Goal: Task Accomplishment & Management: Manage account settings

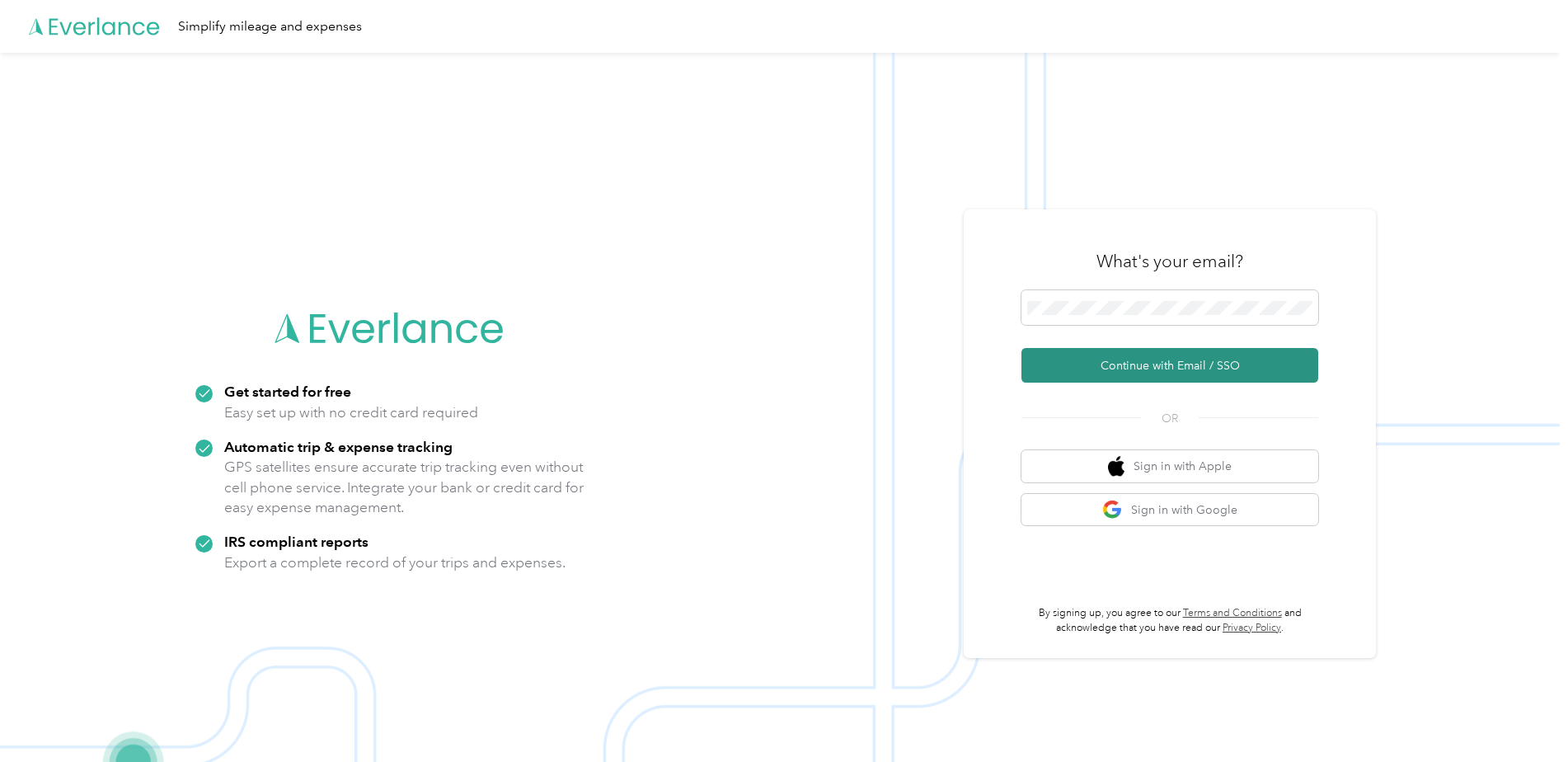
click at [1163, 363] on button "Continue with Email / SSO" at bounding box center [1169, 365] width 297 height 35
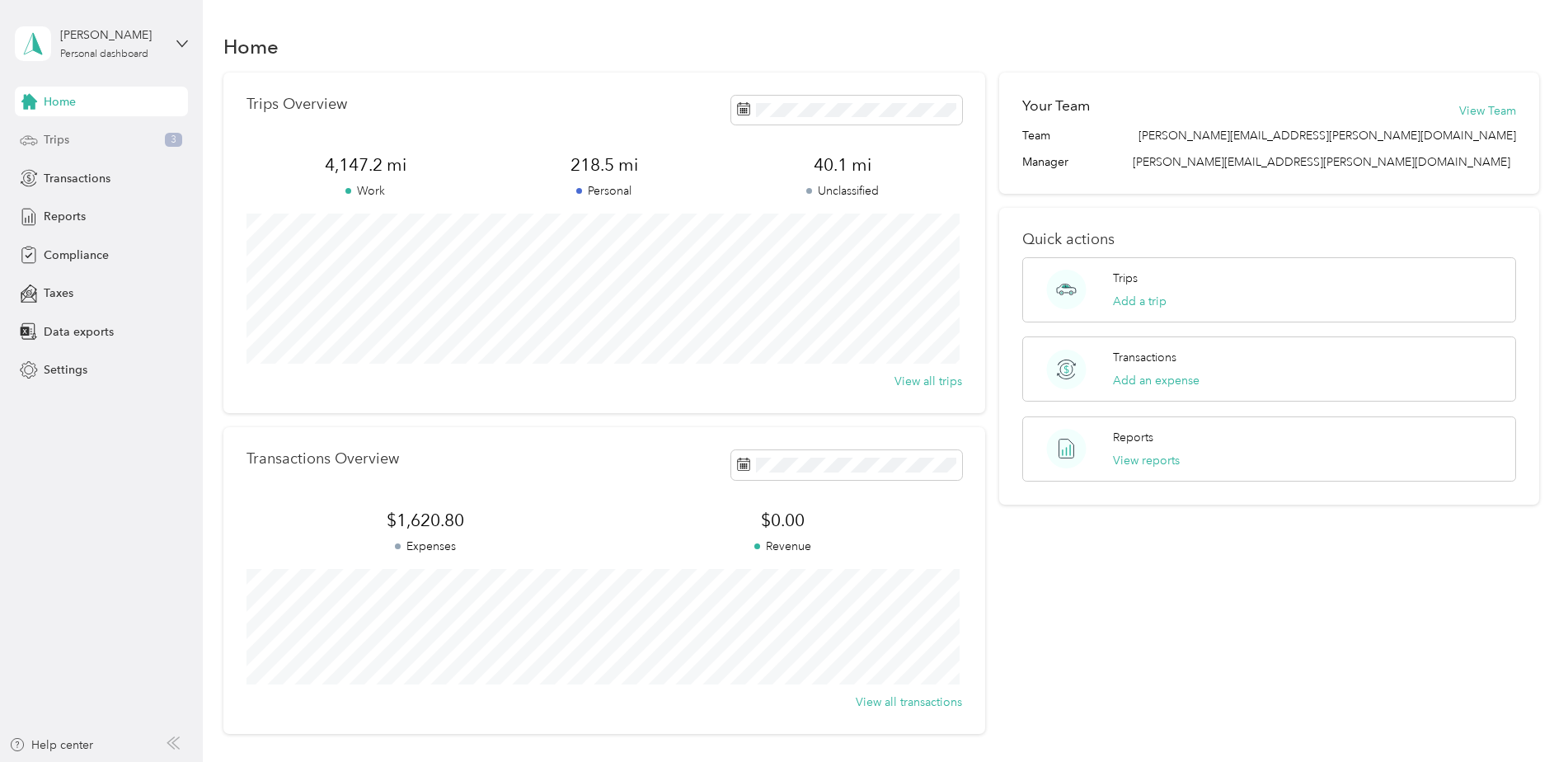
click at [57, 137] on span "Trips" at bounding box center [56, 139] width 26 height 17
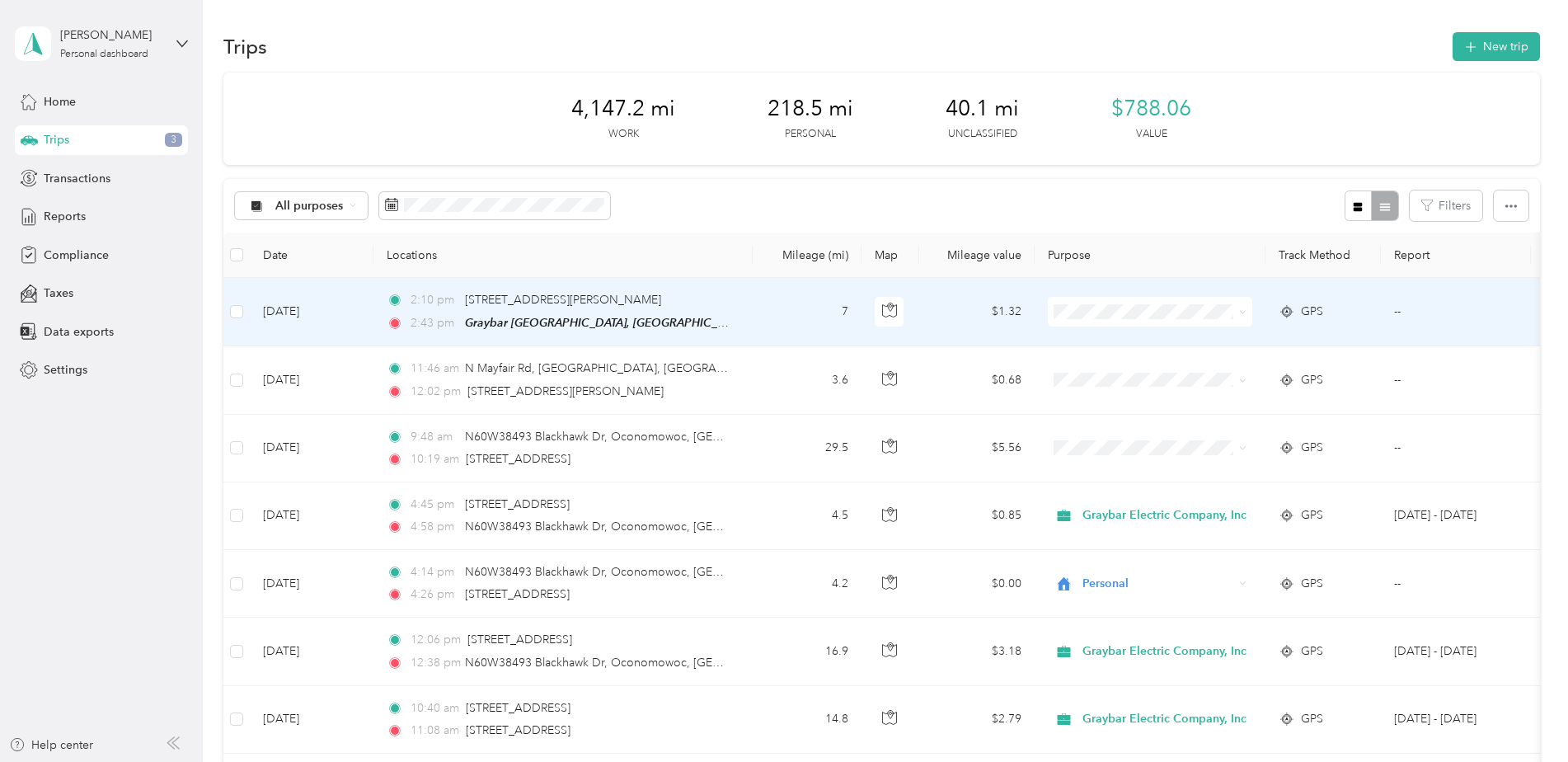
click at [1132, 343] on span "Graybar Electric Company, Inc" at bounding box center [1170, 341] width 164 height 17
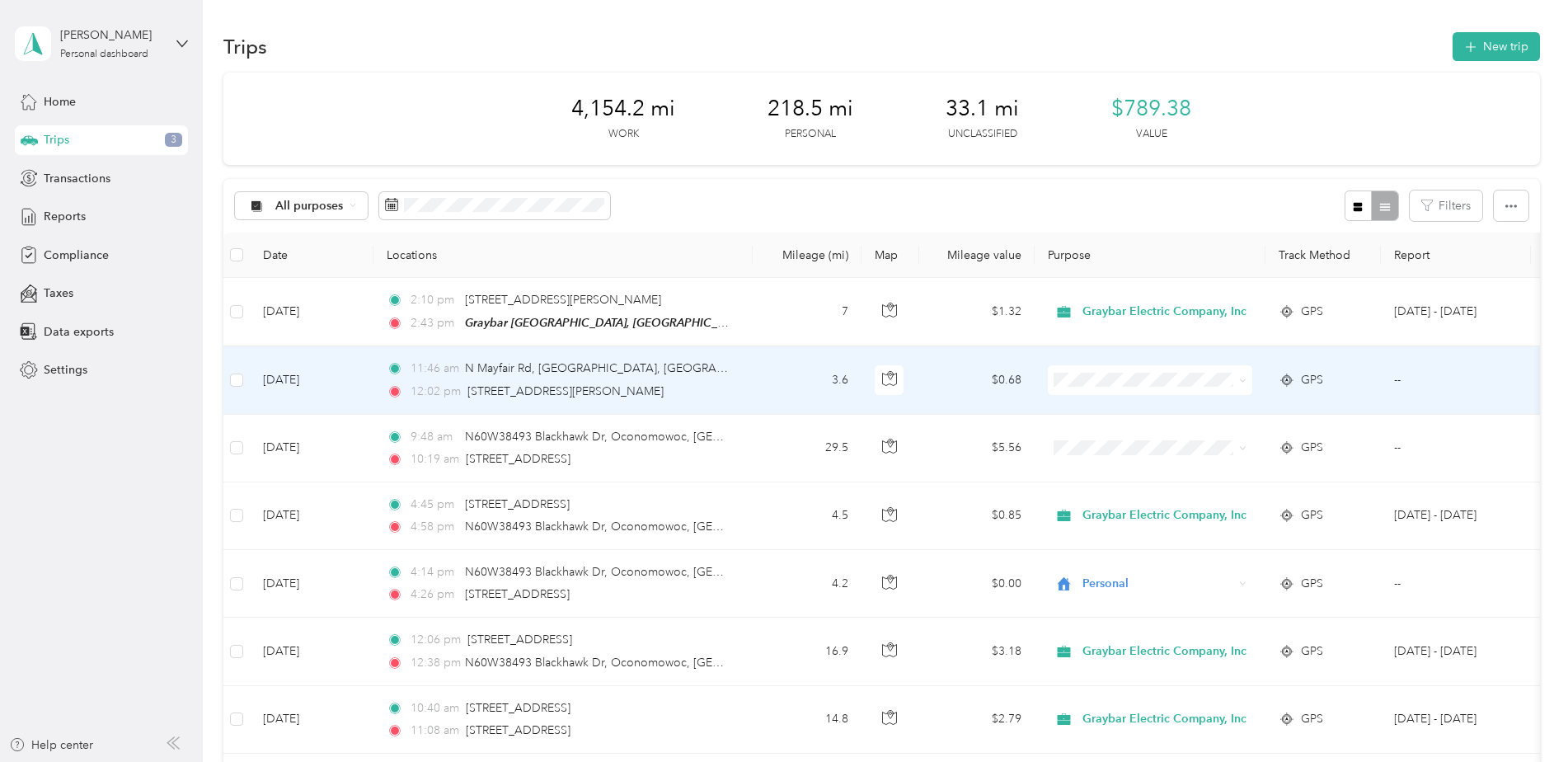
click at [1122, 416] on ol "Graybar Electric Company, Inc Personal" at bounding box center [1155, 425] width 217 height 57
click at [1102, 407] on span "Graybar Electric Company, Inc" at bounding box center [1170, 410] width 164 height 17
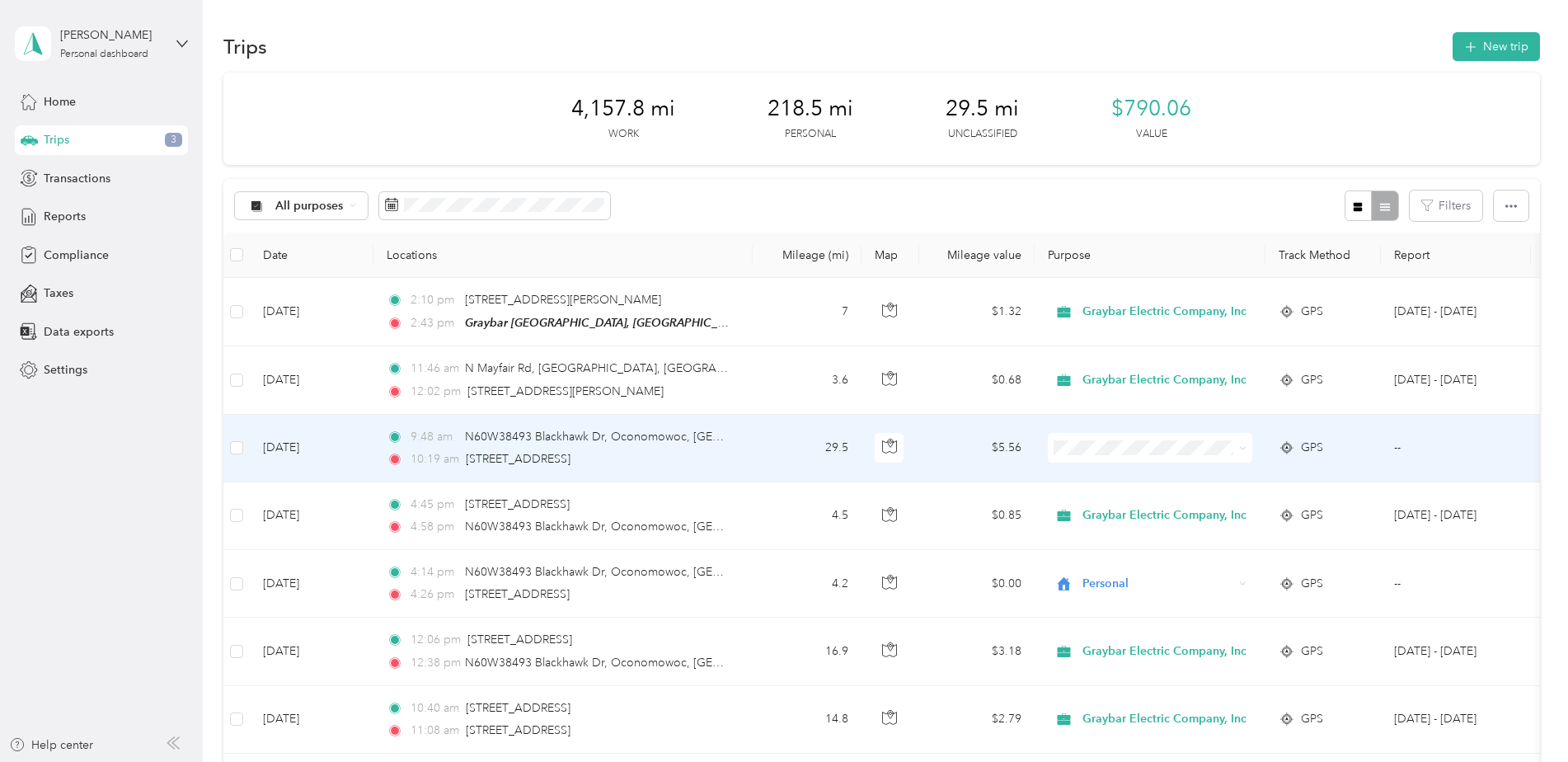
click at [1120, 475] on span "Graybar Electric Company, Inc" at bounding box center [1170, 474] width 164 height 17
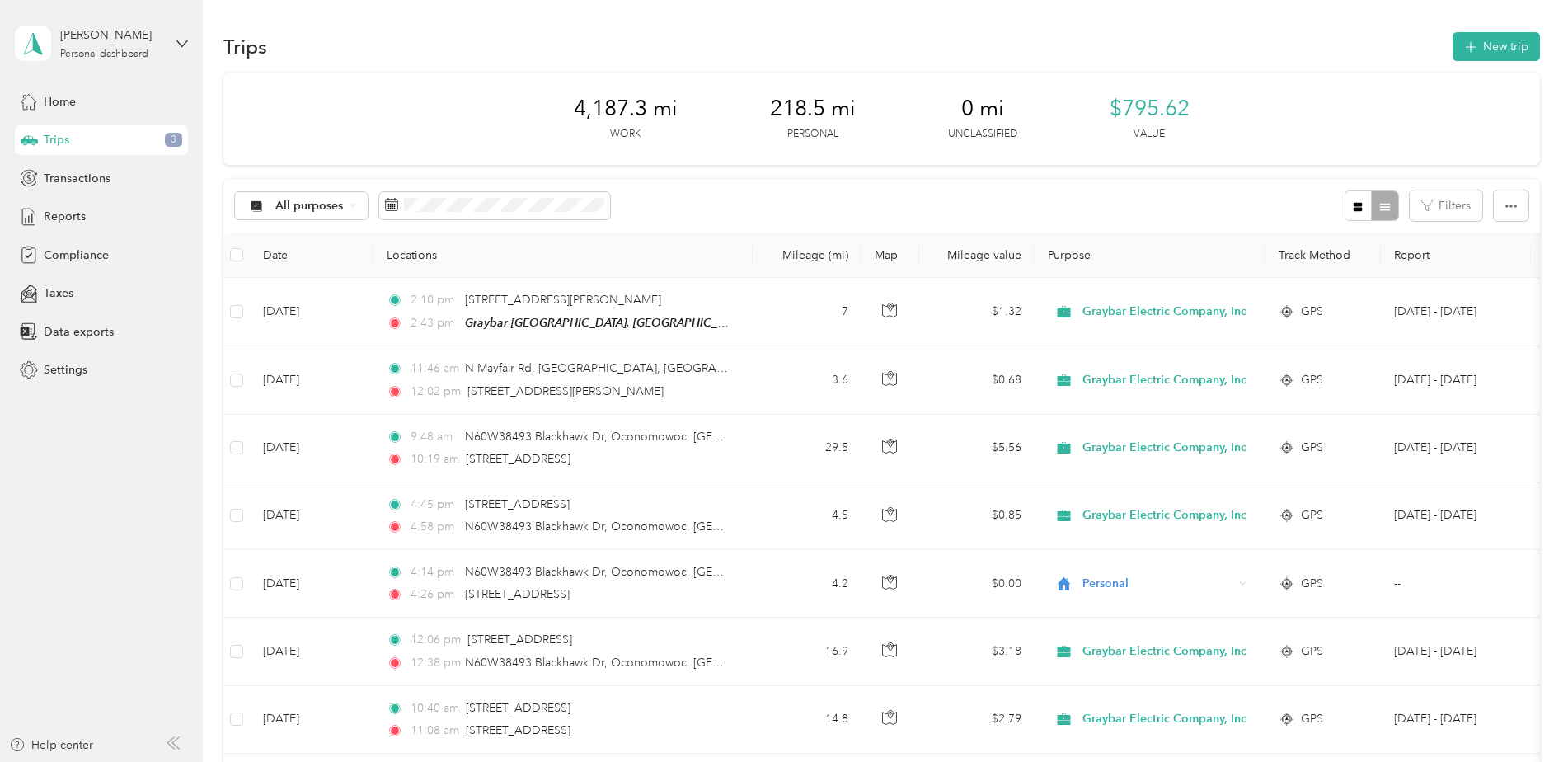
click at [440, 100] on div "4,187.3 mi Work 218.5 mi Personal 0 mi Unclassified $795.62 Value" at bounding box center [881, 118] width 1316 height 92
